Goal: Information Seeking & Learning: Find specific fact

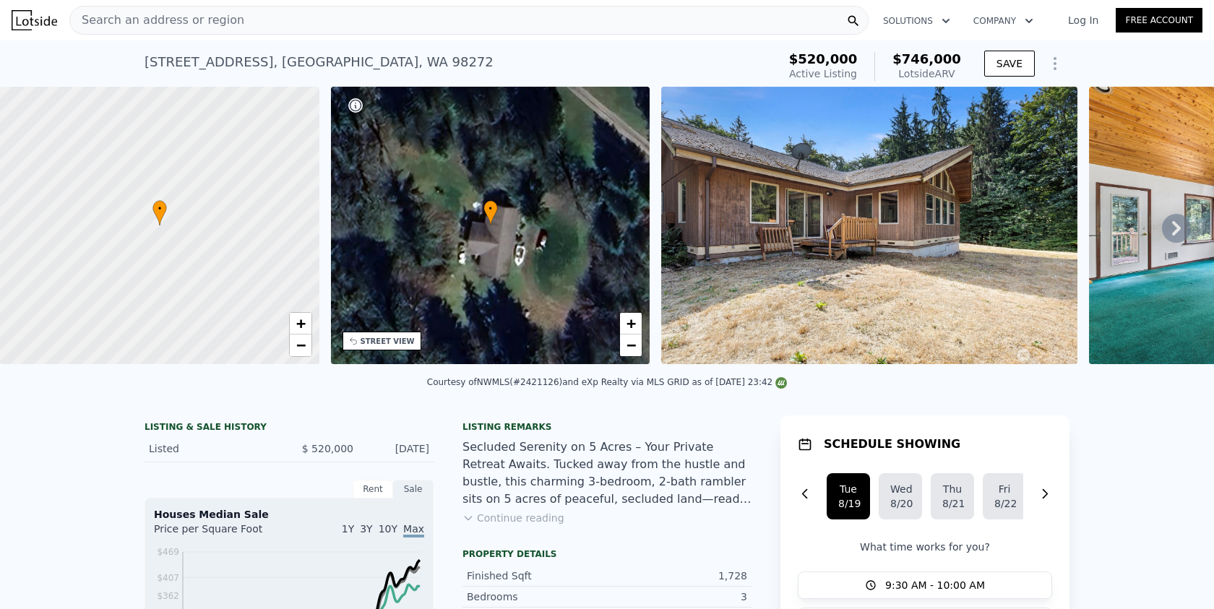
click at [376, 53] on div "[STREET_ADDRESS]" at bounding box center [318, 62] width 349 height 20
click at [421, 77] on div "[STREET_ADDRESS] Active at $520k (~ARV $746k )" at bounding box center [457, 66] width 627 height 40
click at [437, 66] on div "[STREET_ADDRESS]" at bounding box center [318, 62] width 349 height 20
click at [472, 56] on div "[STREET_ADDRESS] Active at $520k (~ARV $746k )" at bounding box center [457, 66] width 627 height 40
click at [459, 62] on div "[STREET_ADDRESS] Active at $520k (~ARV $746k )" at bounding box center [457, 66] width 627 height 40
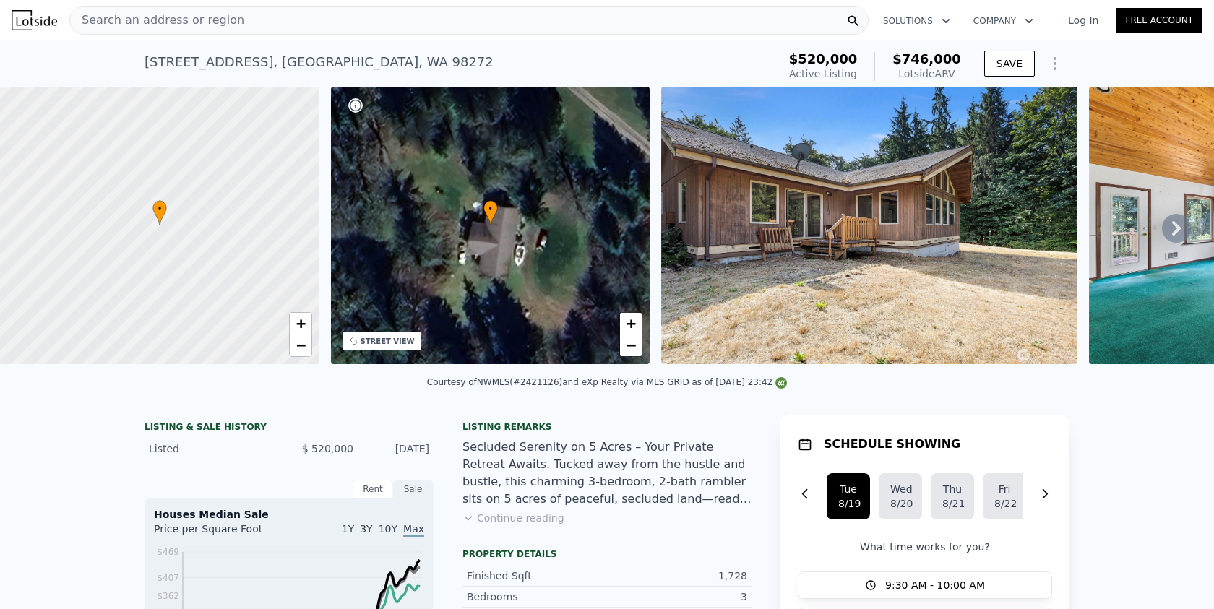
click at [449, 68] on div "[STREET_ADDRESS] Active at $520k (~ARV $746k )" at bounding box center [457, 66] width 627 height 40
click at [204, 24] on span "Search an address or region" at bounding box center [157, 20] width 174 height 17
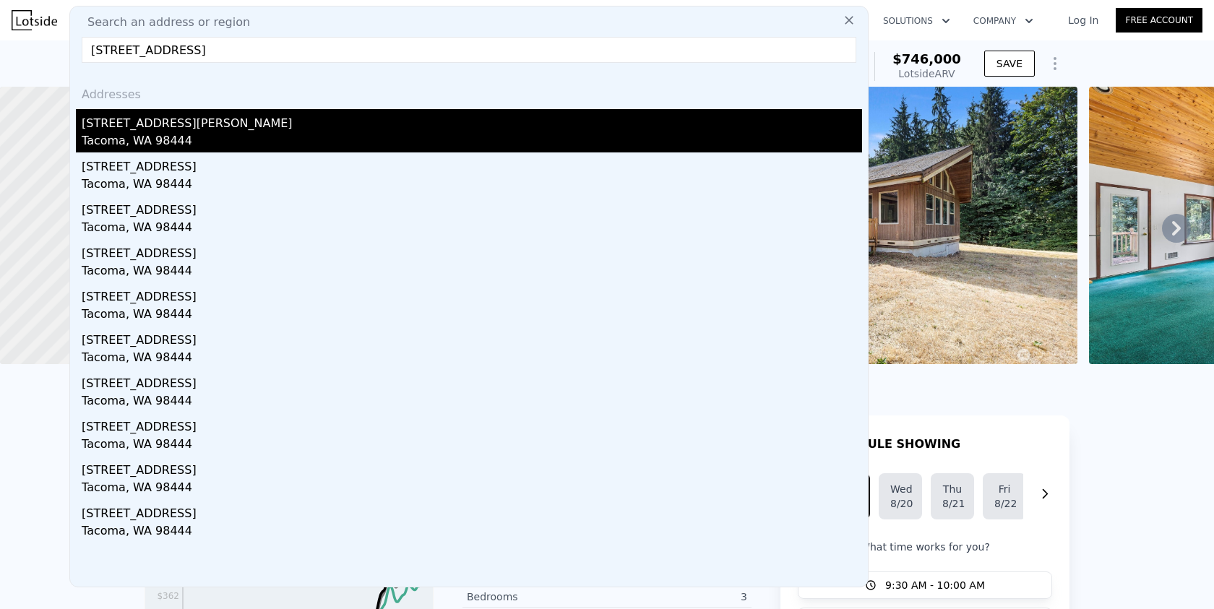
type input "[STREET_ADDRESS]"
click at [233, 139] on div "Tacoma, WA 98444" at bounding box center [472, 142] width 780 height 20
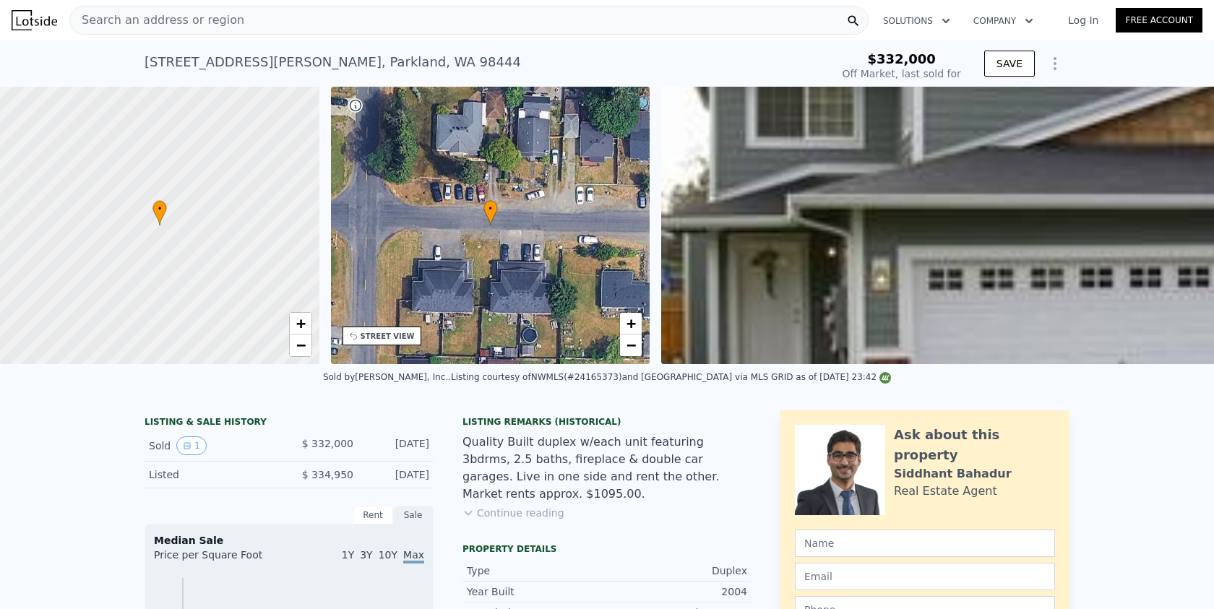
click at [488, 53] on div "[STREET_ADDRESS][PERSON_NAME] Sold [DATE] for $332k" at bounding box center [484, 66] width 680 height 40
click at [322, 26] on div "Search an address or region" at bounding box center [468, 20] width 799 height 29
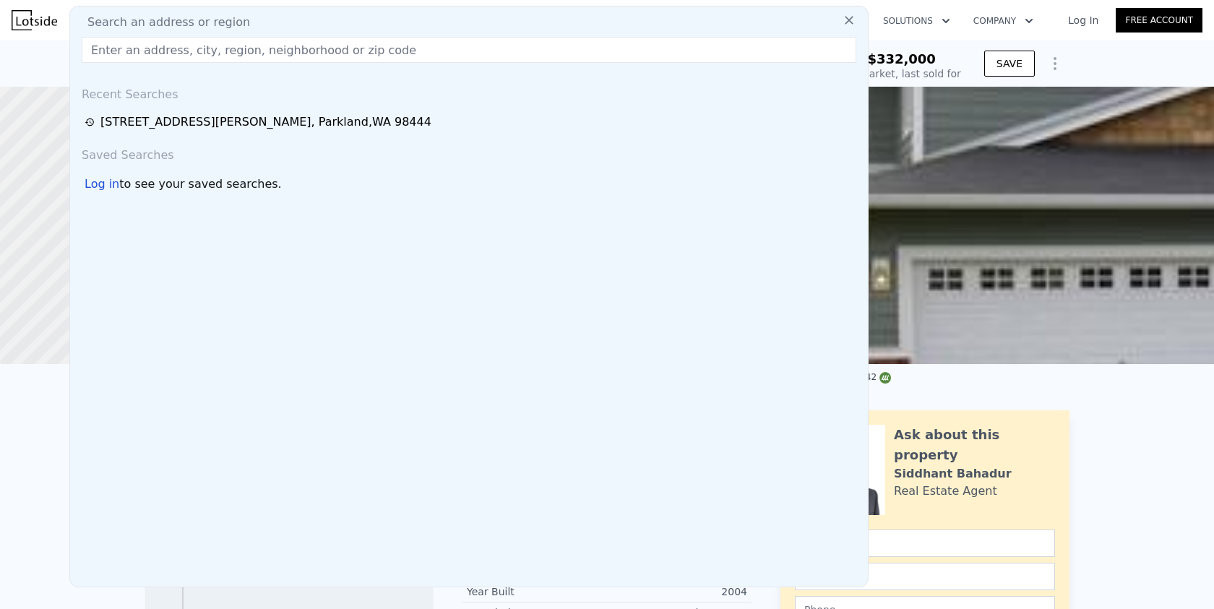
type input "[STREET_ADDRESS]"
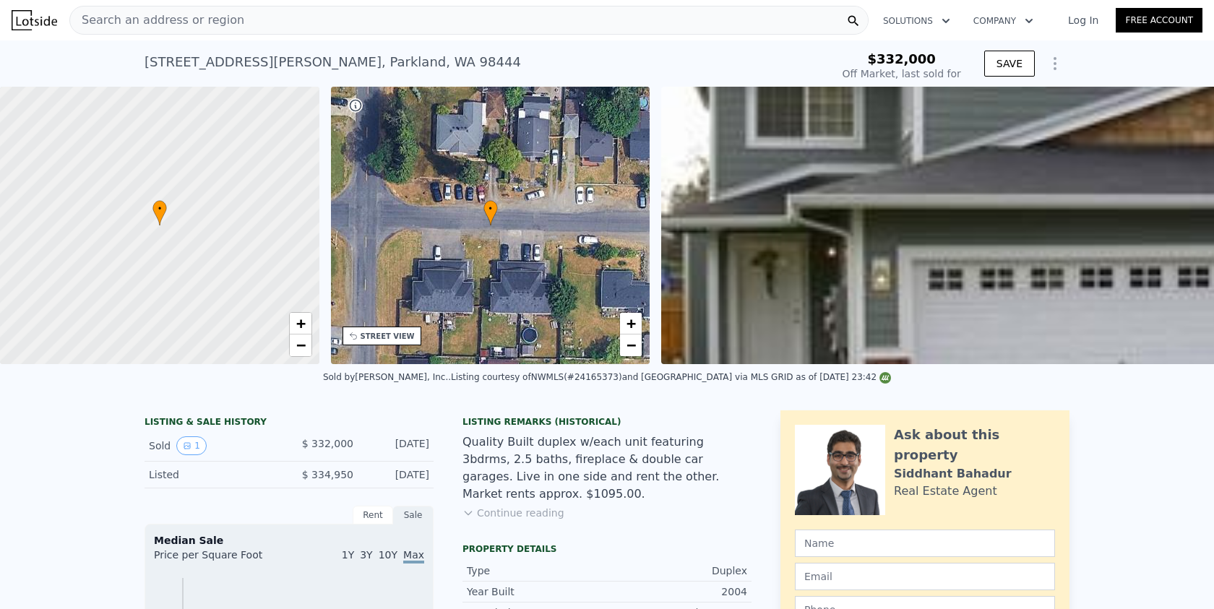
click at [27, 20] on img at bounding box center [35, 20] width 46 height 20
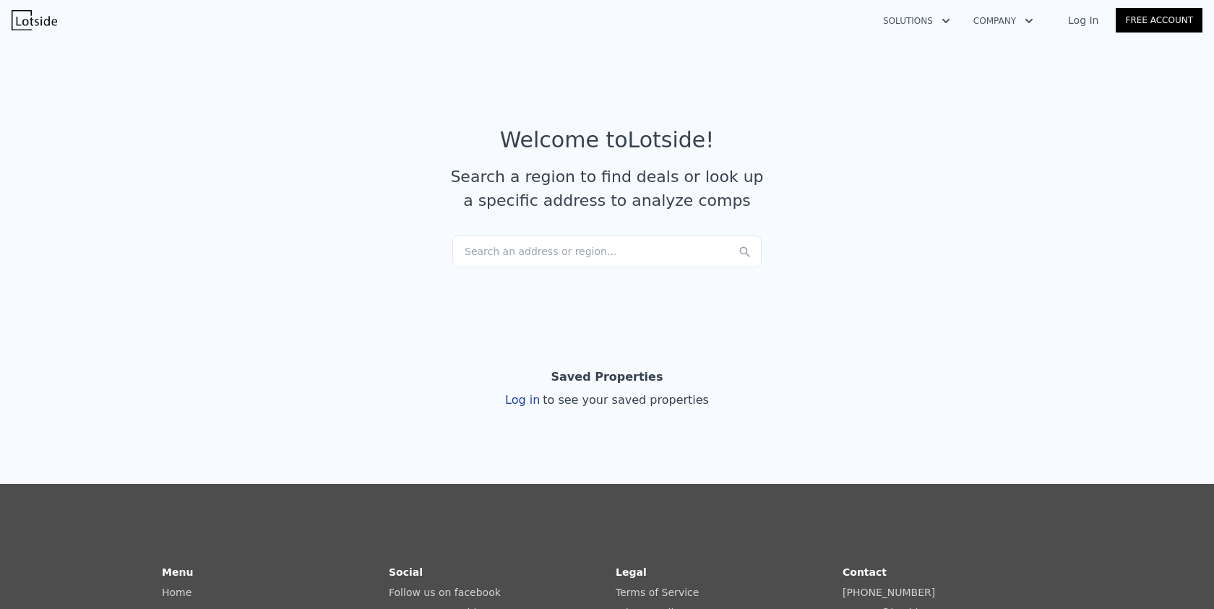
click at [507, 251] on div "Search an address or region..." at bounding box center [606, 251] width 309 height 32
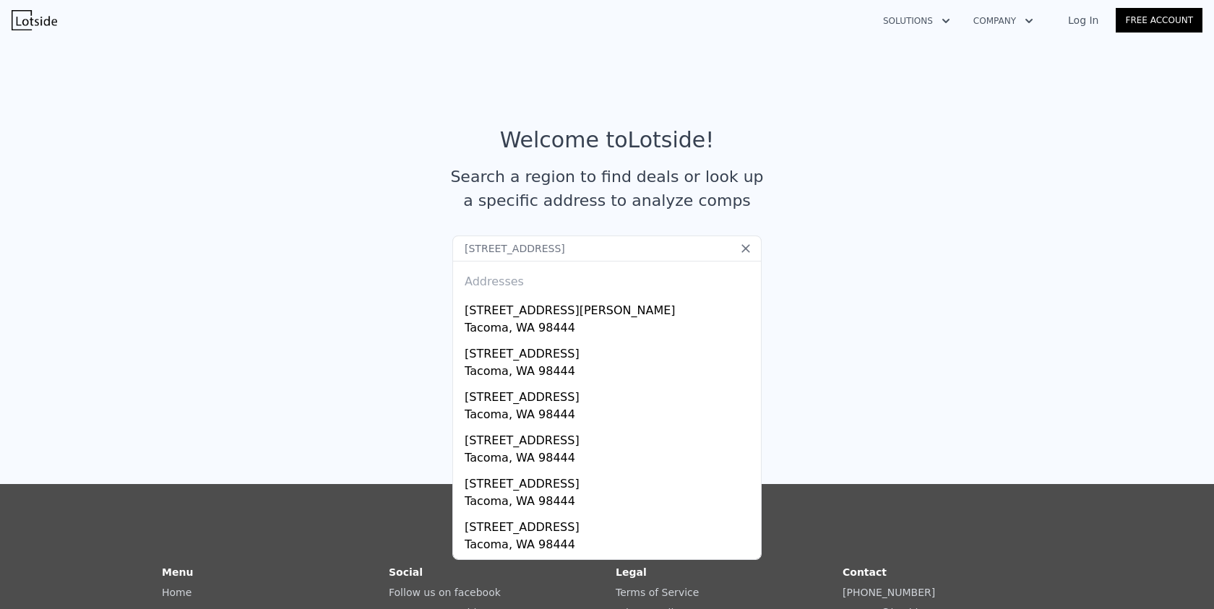
type input "[STREET_ADDRESS]"
click at [670, 246] on input "[STREET_ADDRESS]" at bounding box center [606, 248] width 309 height 26
click at [688, 246] on input "[STREET_ADDRESS]" at bounding box center [606, 248] width 309 height 26
